Goal: Find specific page/section: Find specific page/section

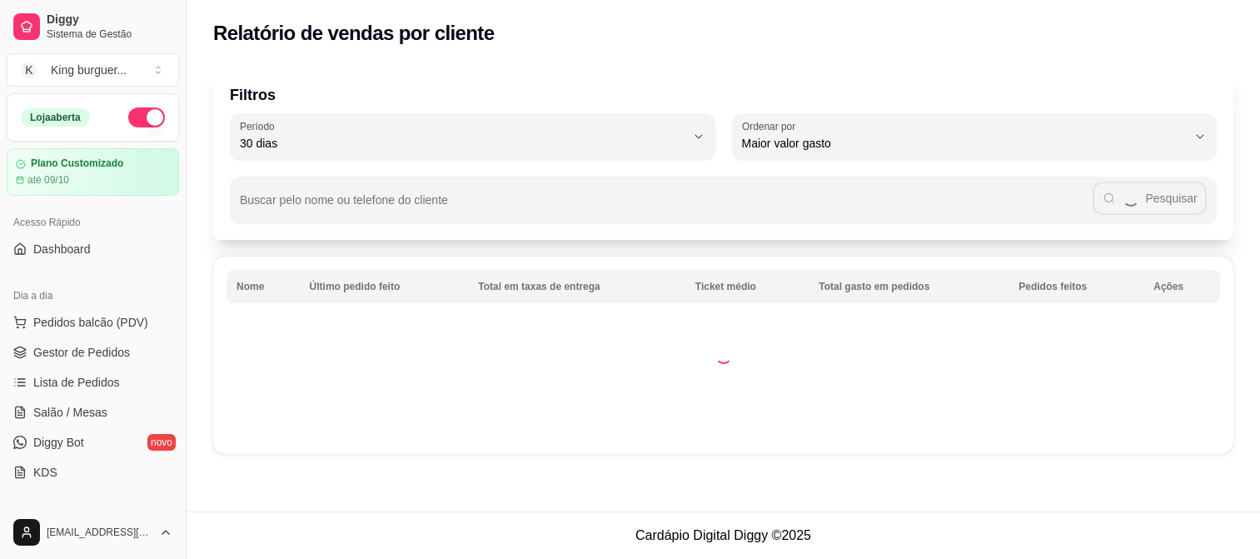
select select "30"
select select "HIGHEST_TOTAL_SPENT_WITH_ORDERS"
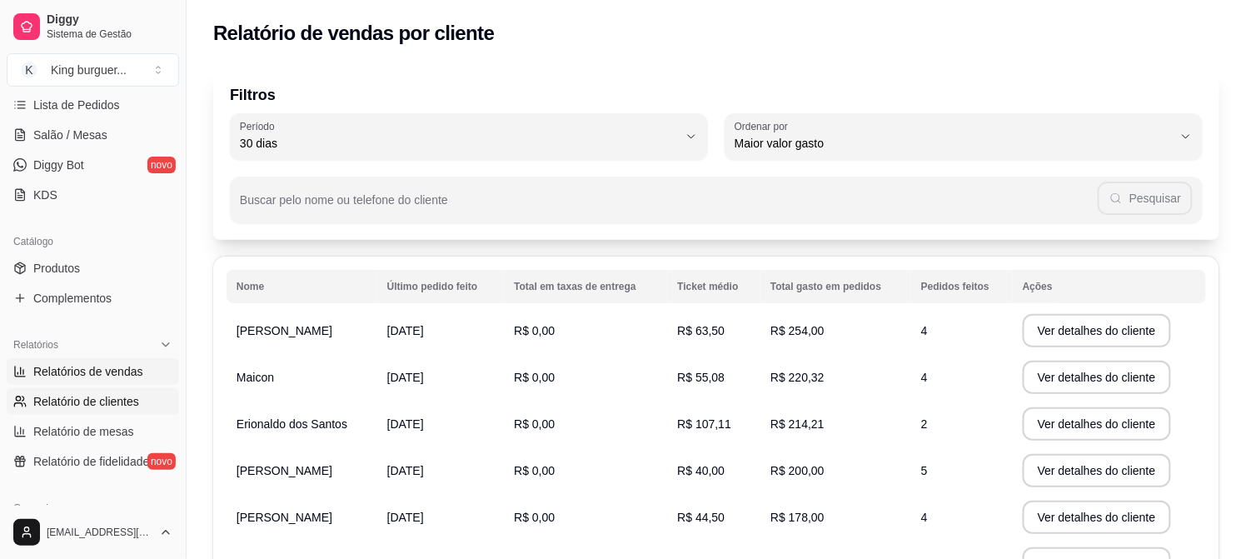
click at [115, 375] on span "Relatórios de vendas" at bounding box center [88, 371] width 110 height 17
select select "ALL"
select select "0"
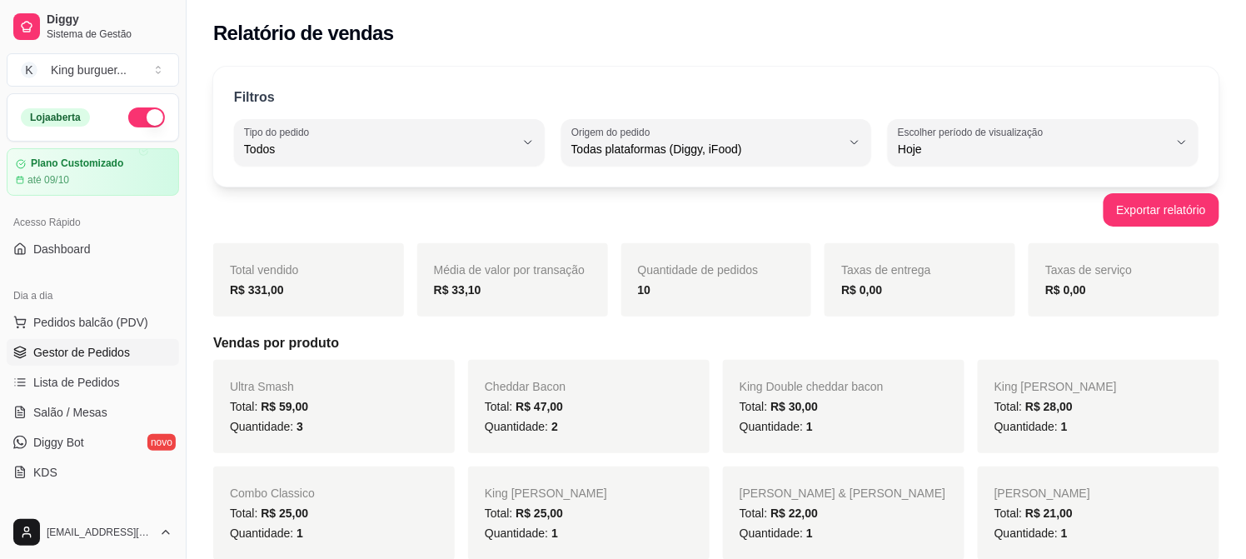
click at [98, 348] on span "Gestor de Pedidos" at bounding box center [81, 352] width 97 height 17
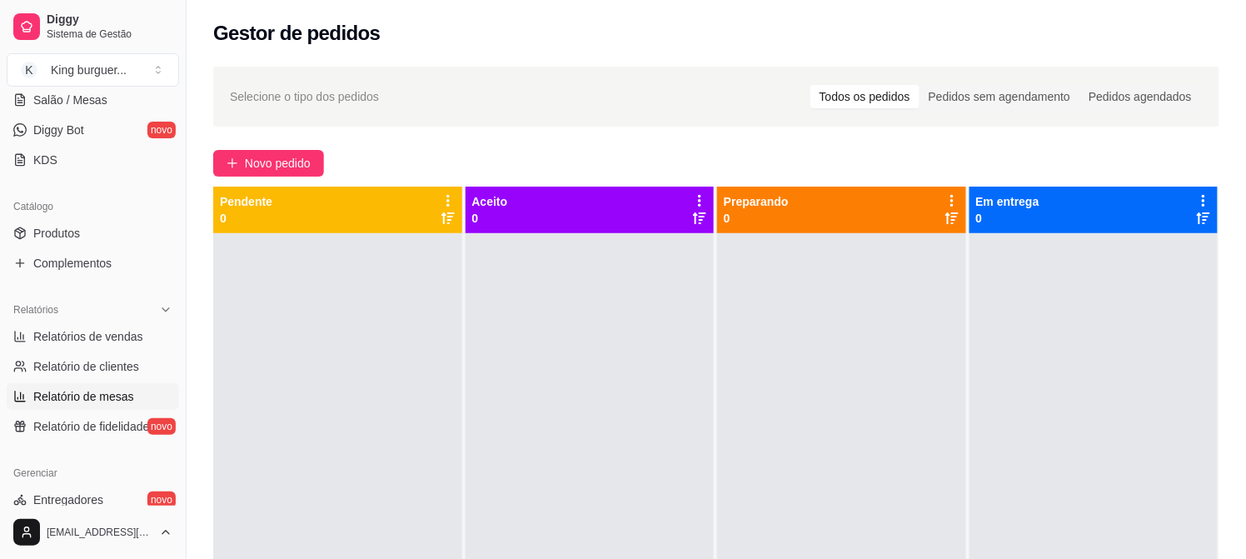
scroll to position [269, 0]
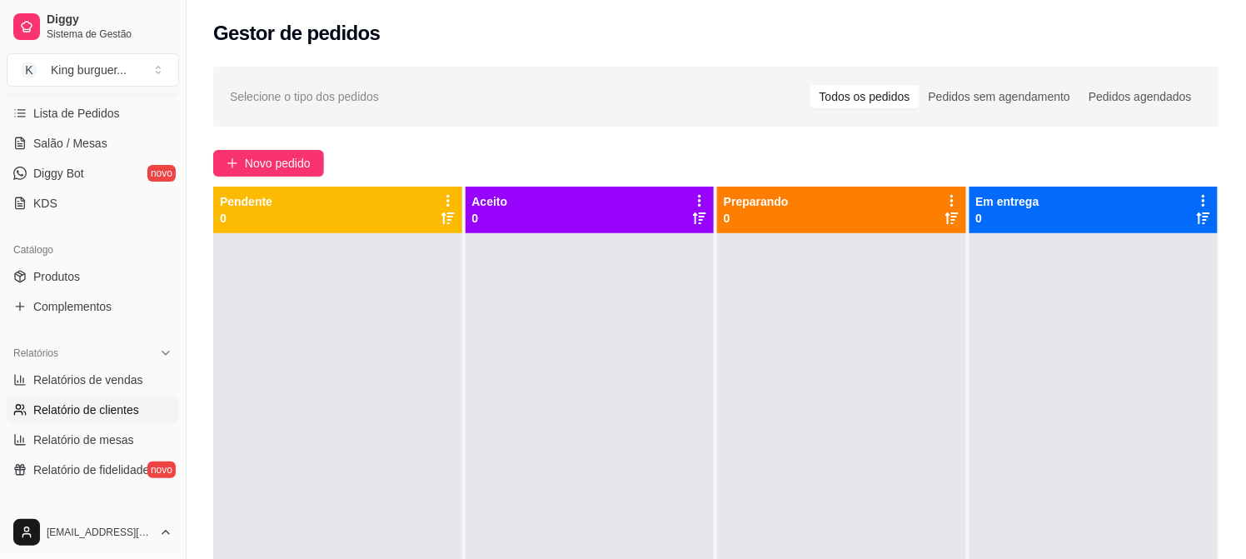
click at [122, 410] on span "Relatório de clientes" at bounding box center [86, 409] width 106 height 17
select select "30"
select select "HIGHEST_TOTAL_SPENT_WITH_ORDERS"
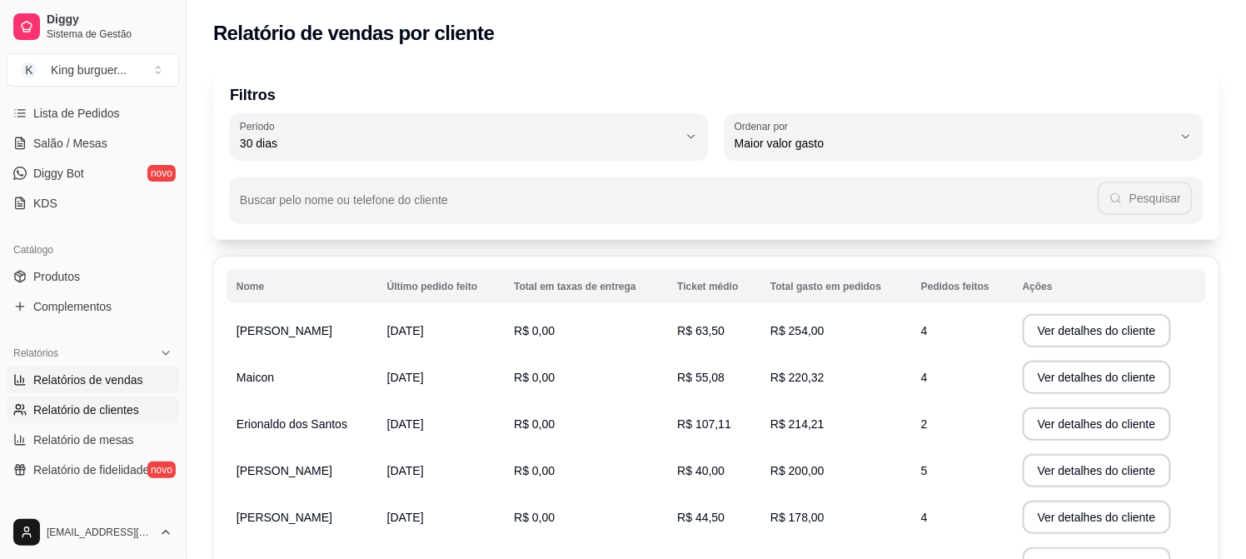
click at [104, 384] on span "Relatórios de vendas" at bounding box center [88, 379] width 110 height 17
select select "ALL"
select select "0"
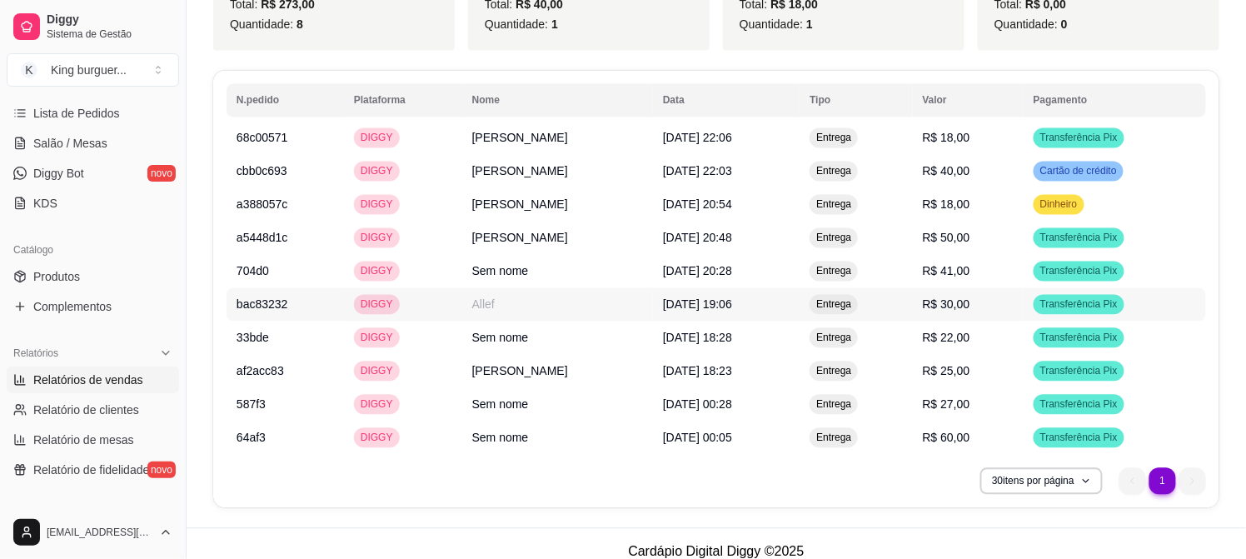
scroll to position [878, 0]
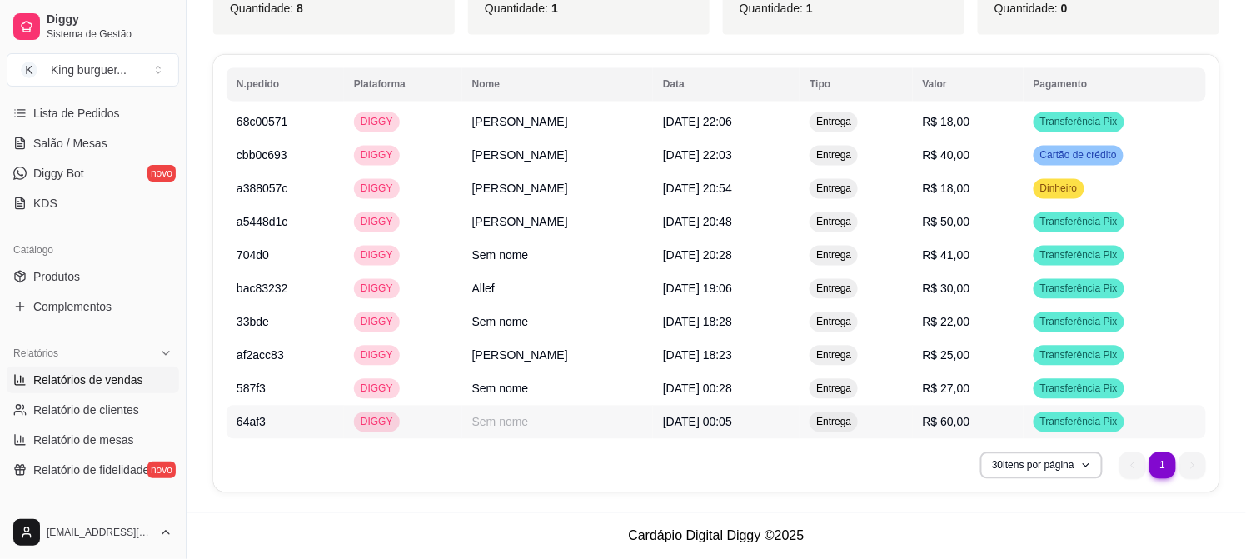
click at [994, 416] on td "R$ 60,00" at bounding box center [968, 421] width 111 height 33
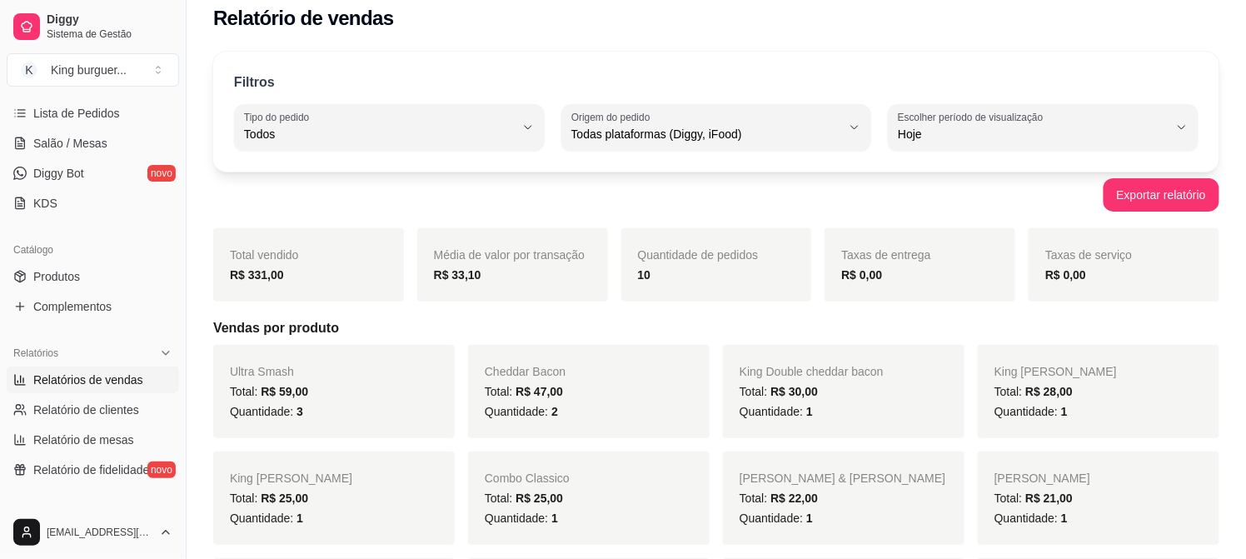
scroll to position [0, 0]
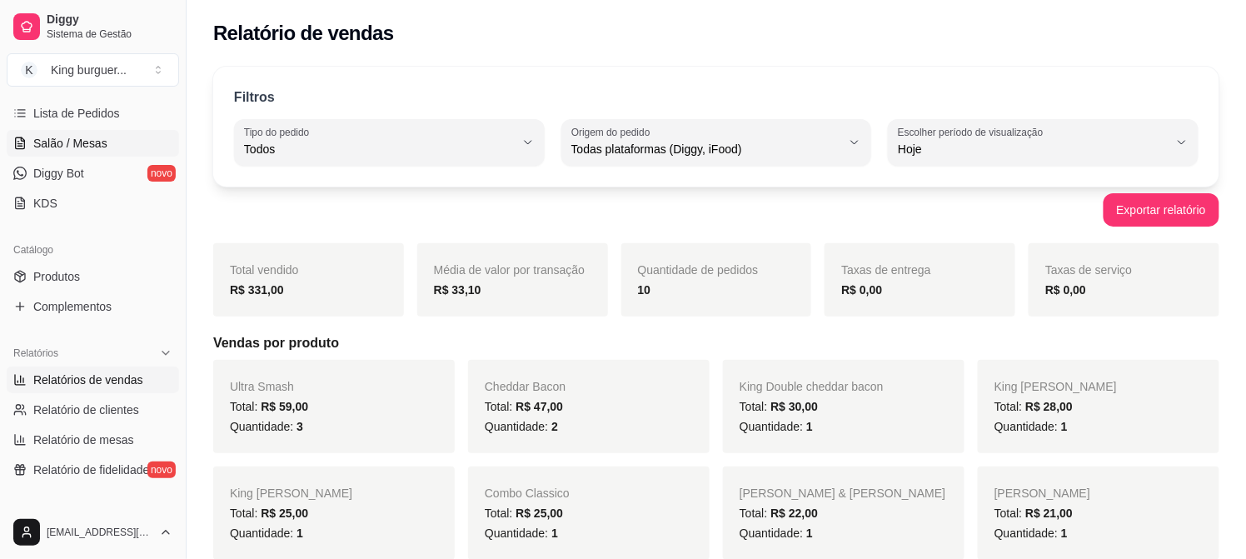
click at [61, 152] on link "Salão / Mesas" at bounding box center [93, 143] width 172 height 27
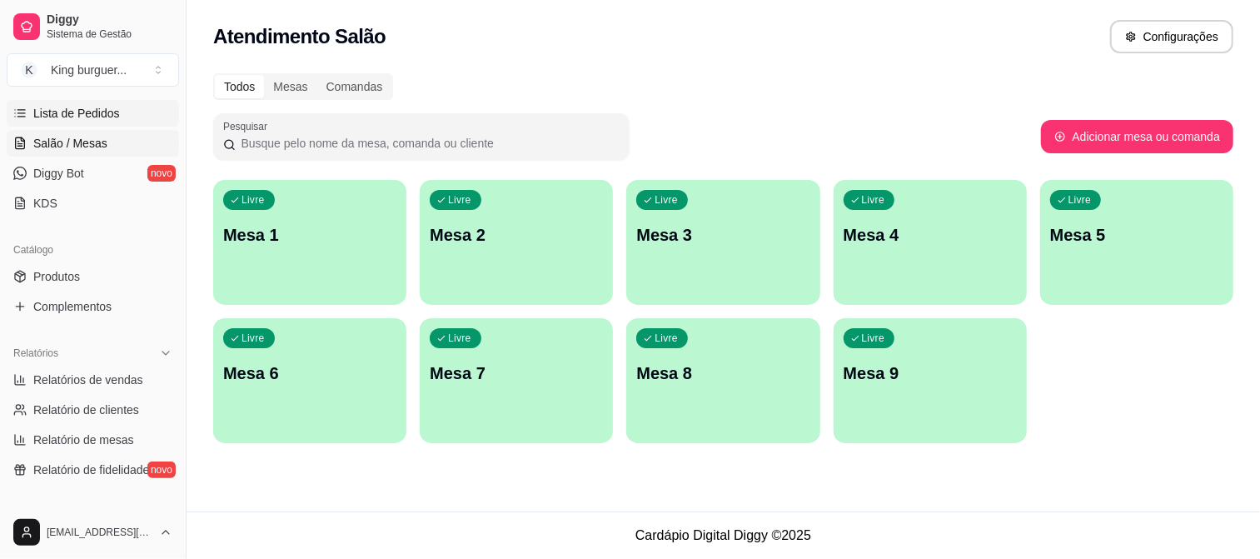
click at [97, 120] on span "Lista de Pedidos" at bounding box center [76, 113] width 87 height 17
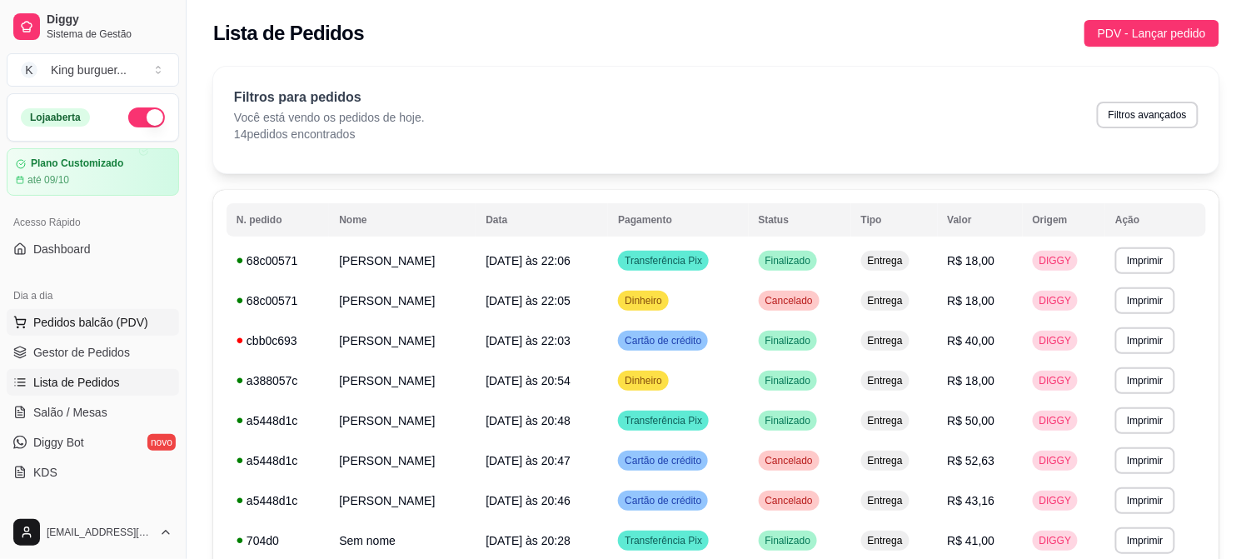
click at [113, 321] on span "Pedidos balcão (PDV)" at bounding box center [90, 322] width 115 height 17
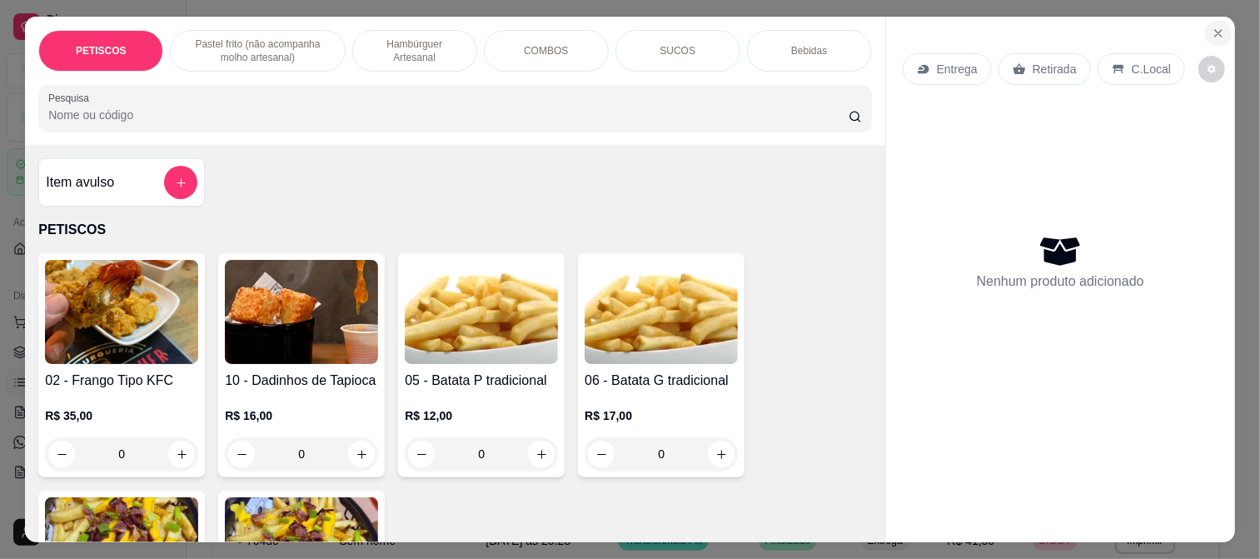
click at [1213, 27] on icon "Close" at bounding box center [1217, 33] width 13 height 13
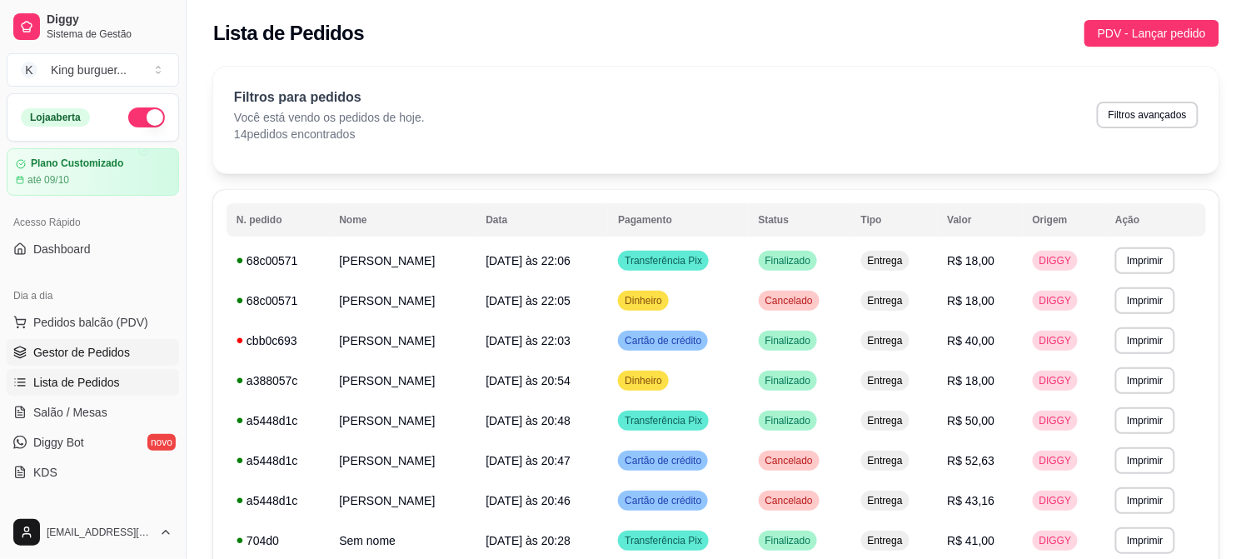
click at [105, 354] on span "Gestor de Pedidos" at bounding box center [81, 352] width 97 height 17
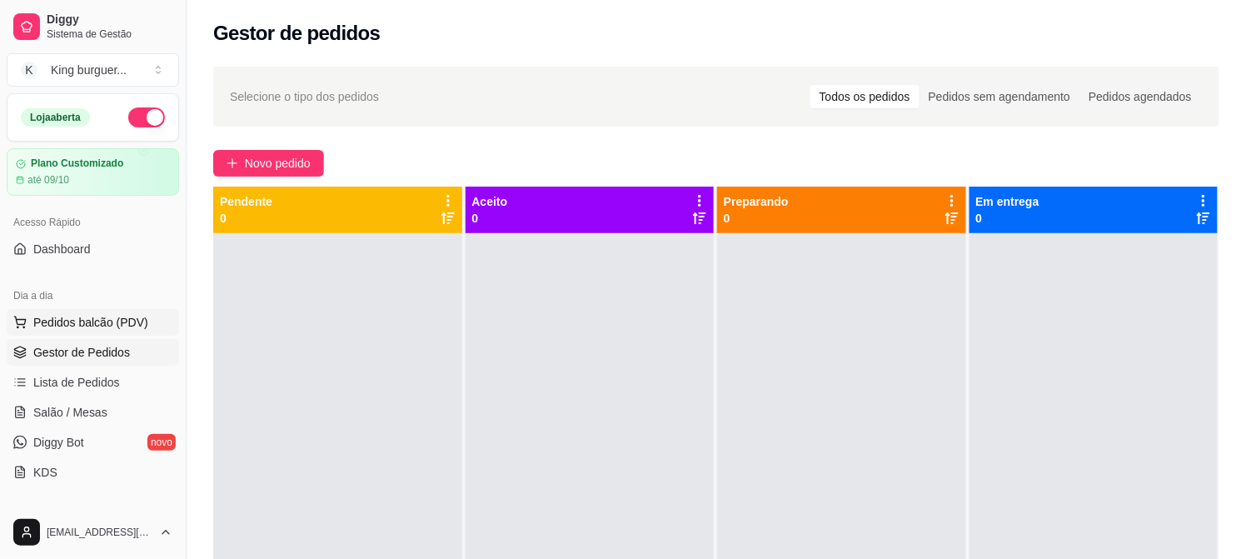
click at [109, 320] on span "Pedidos balcão (PDV)" at bounding box center [90, 322] width 115 height 17
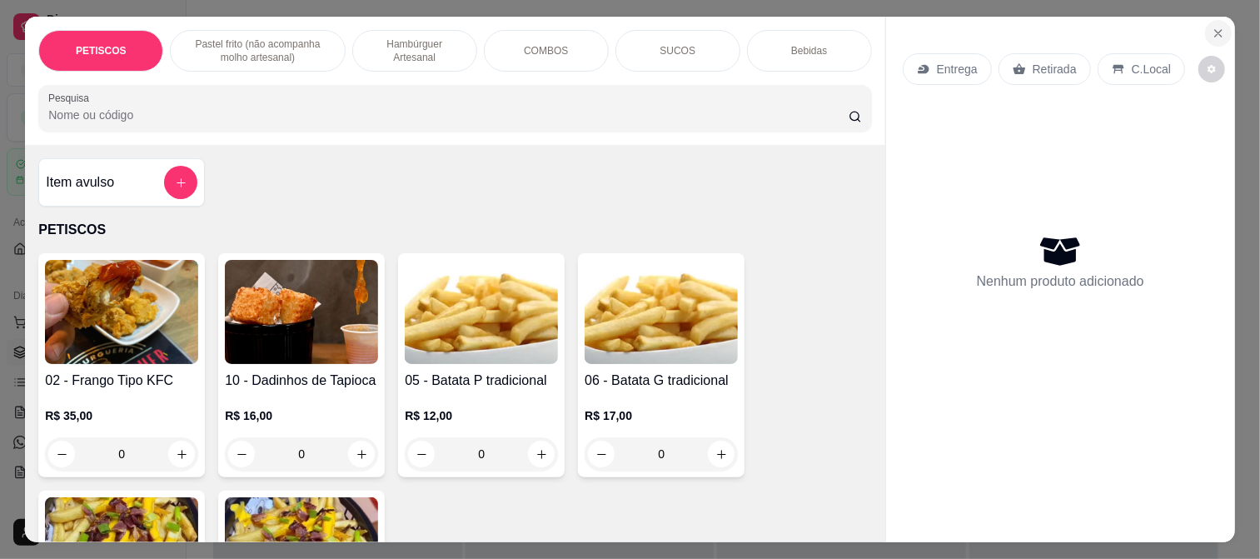
click at [1205, 26] on button "Close" at bounding box center [1218, 33] width 27 height 27
